Goal: Task Accomplishment & Management: Manage account settings

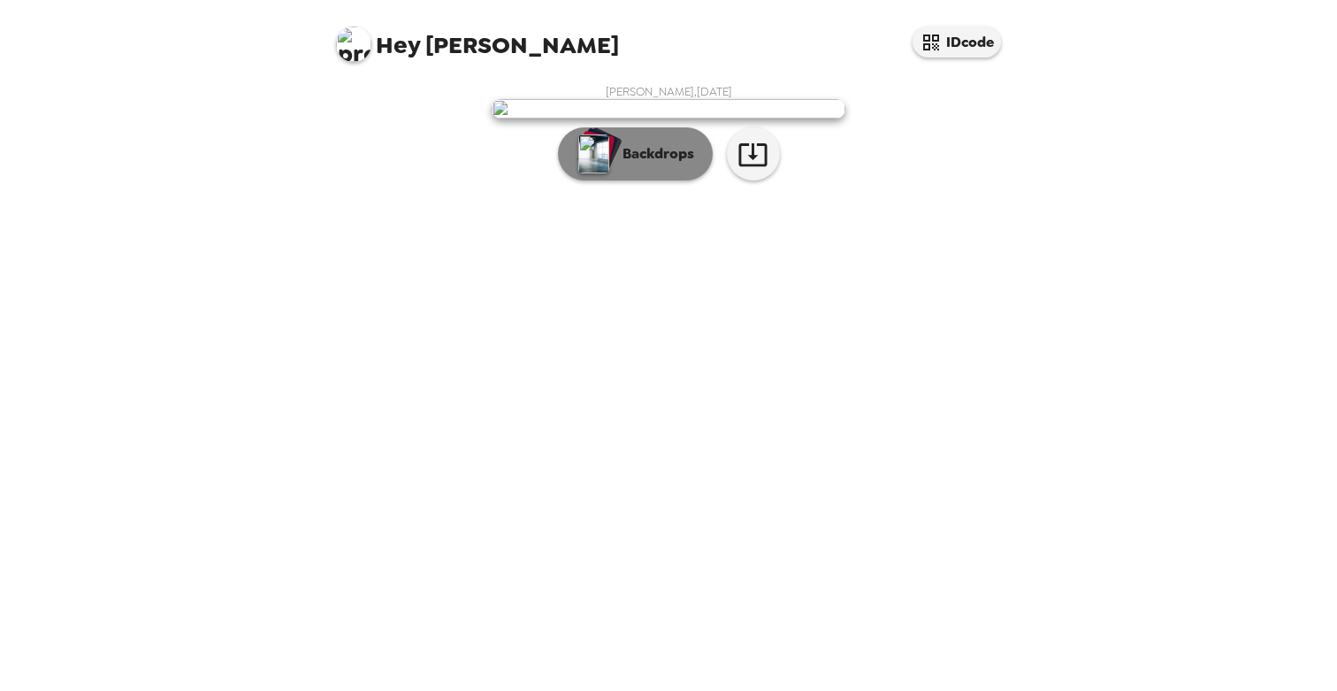
click at [673, 164] on p "Backdrops" at bounding box center [654, 153] width 80 height 21
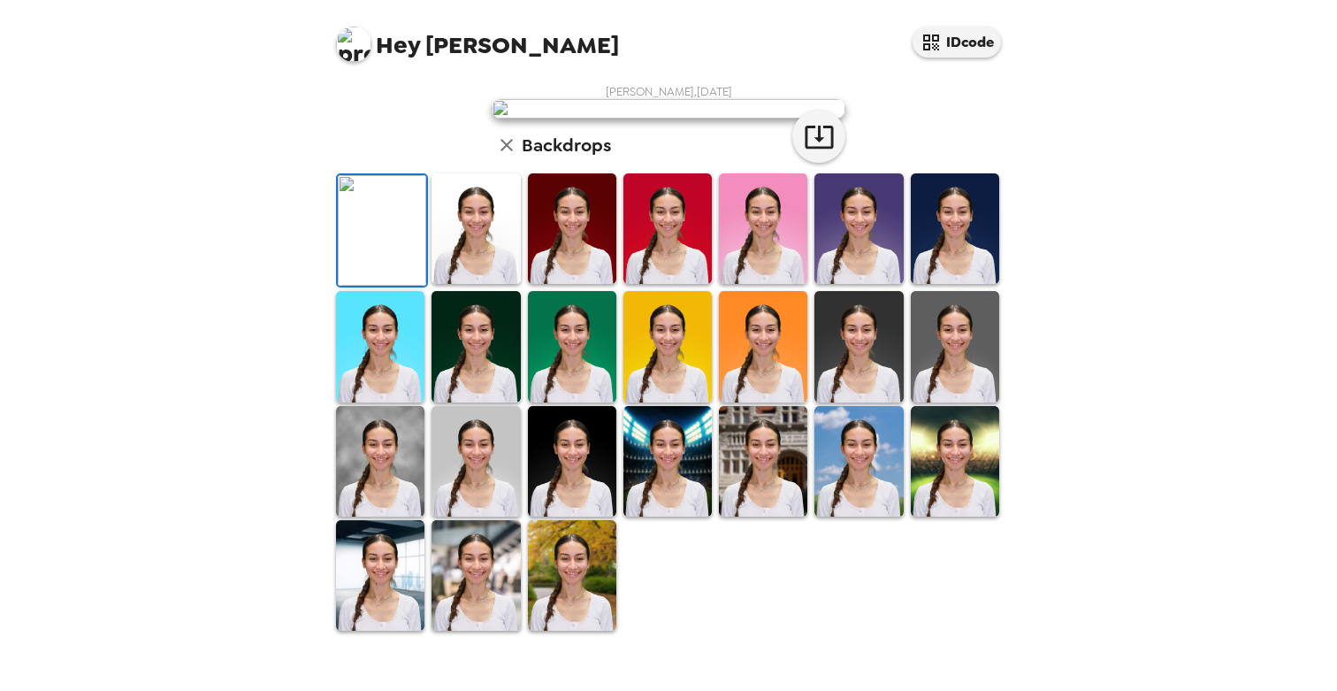
scroll to position [393, 0]
click at [762, 507] on img at bounding box center [763, 461] width 88 height 111
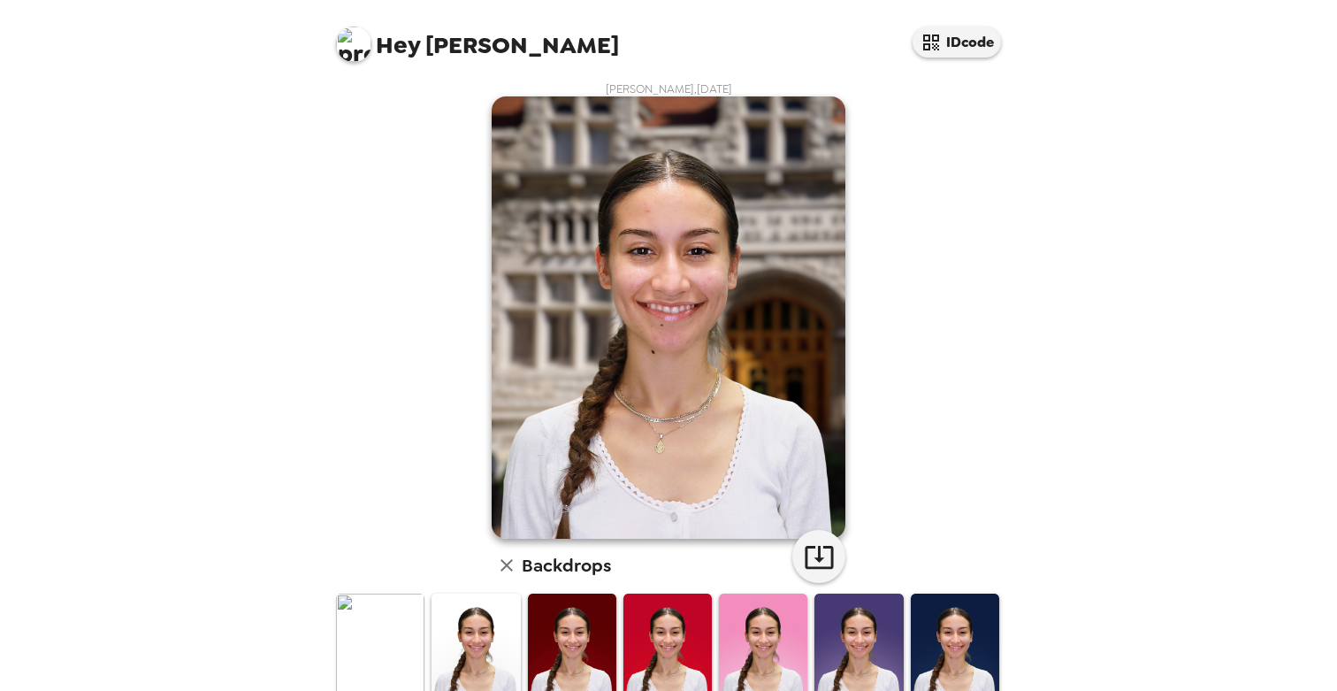
scroll to position [0, 0]
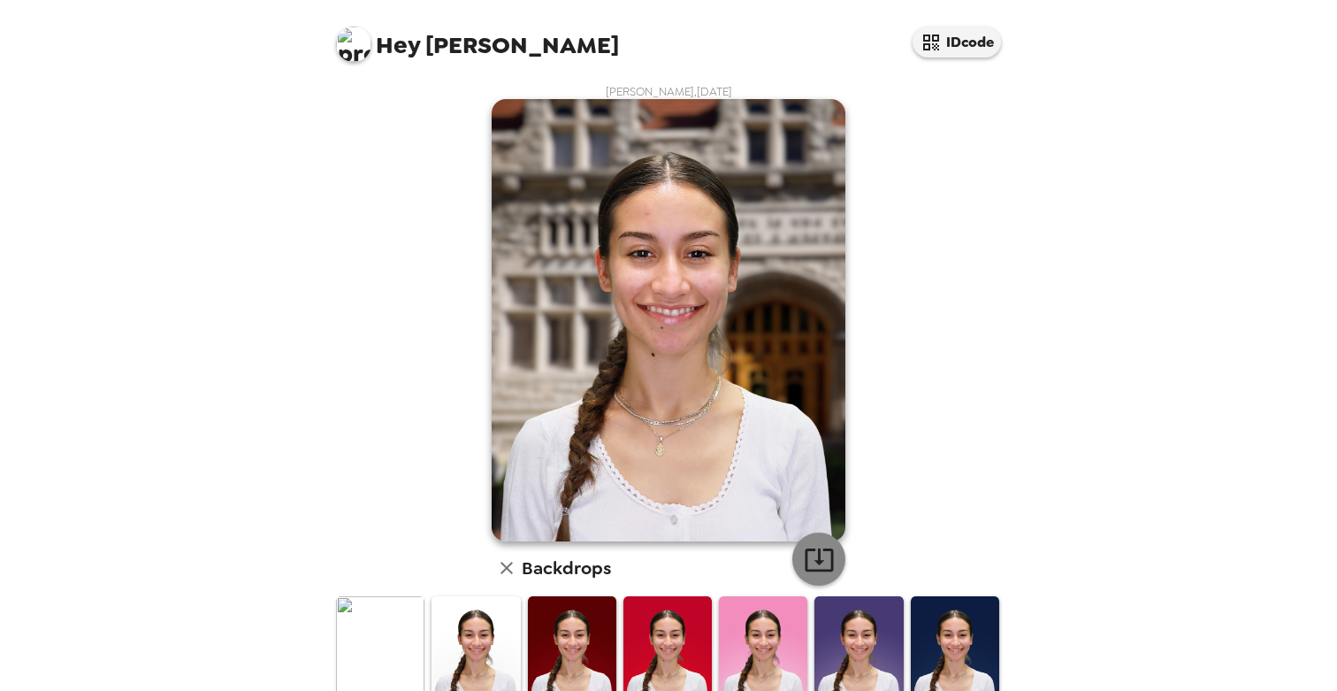
click at [818, 560] on icon "button" at bounding box center [819, 559] width 28 height 23
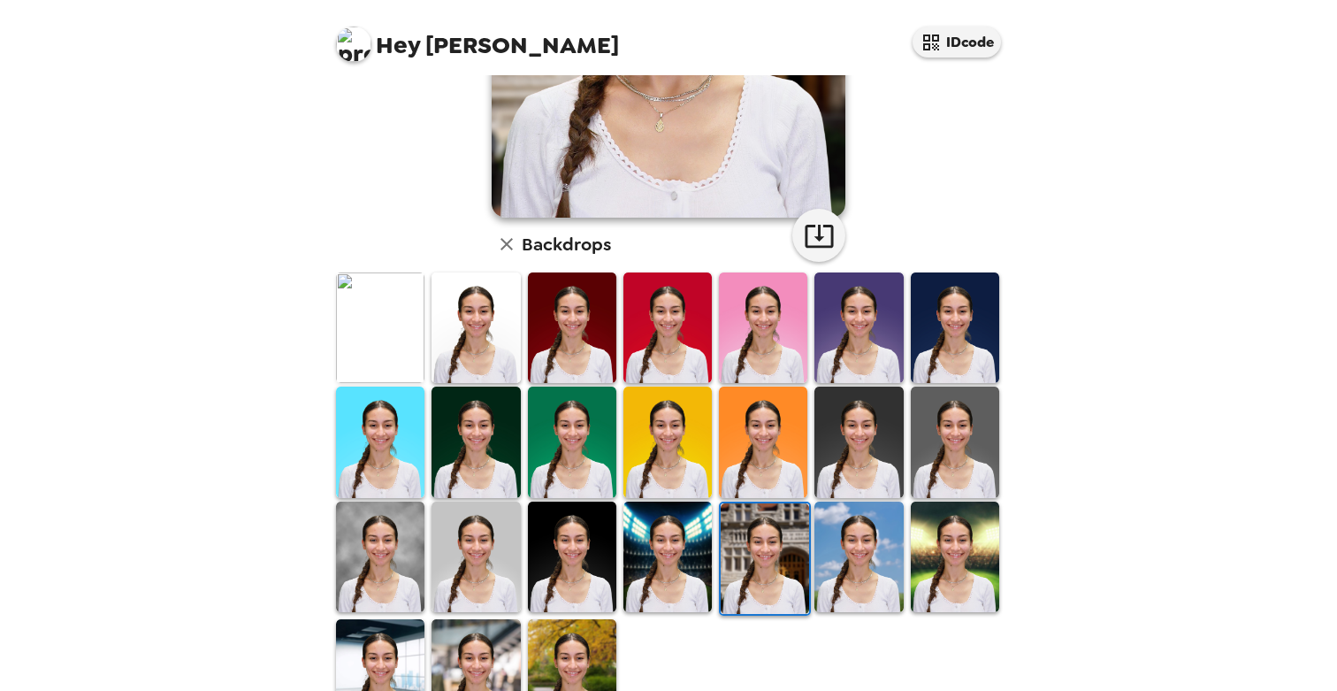
scroll to position [392, 0]
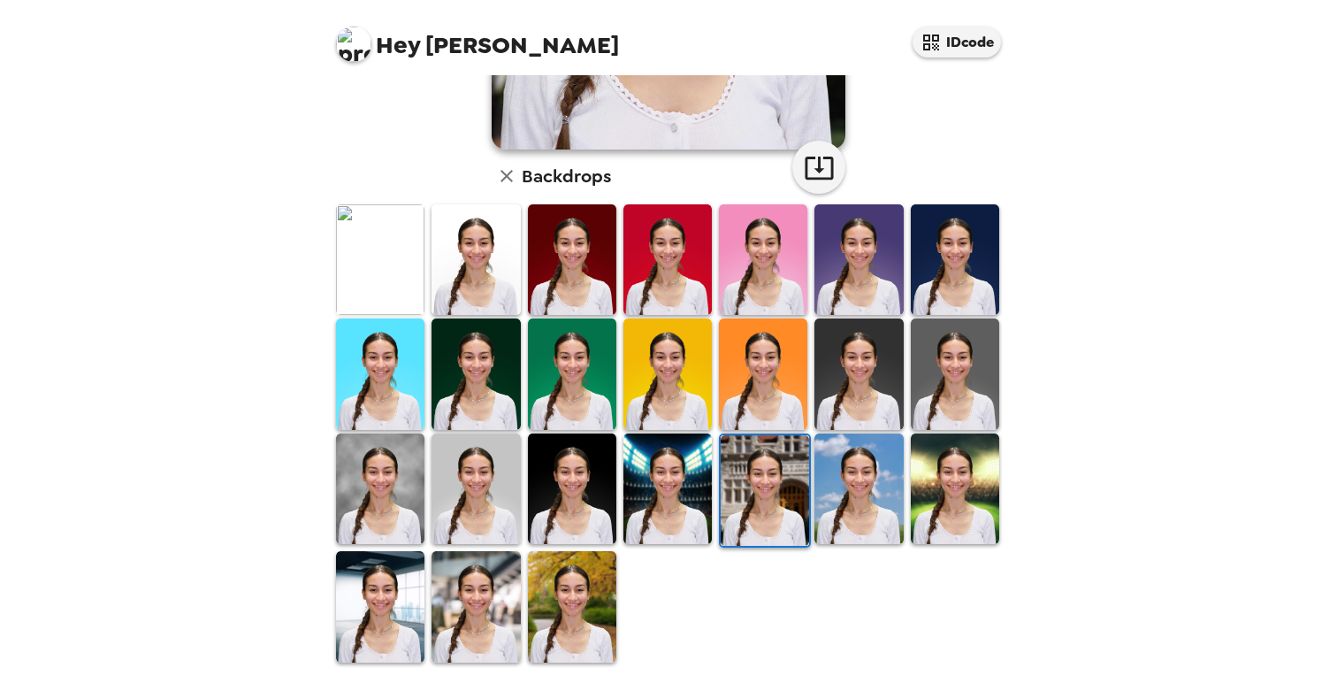
click at [401, 607] on img at bounding box center [380, 606] width 88 height 111
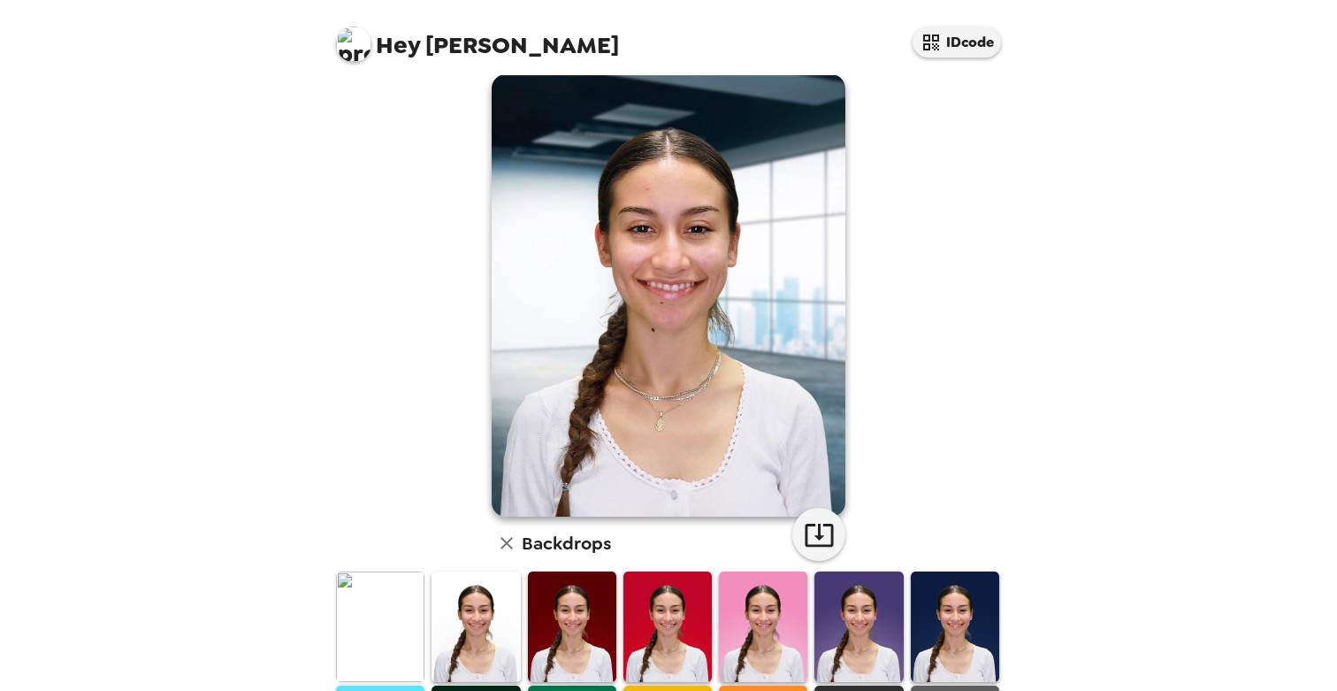
scroll to position [31, 0]
